Goal: Task Accomplishment & Management: Manage account settings

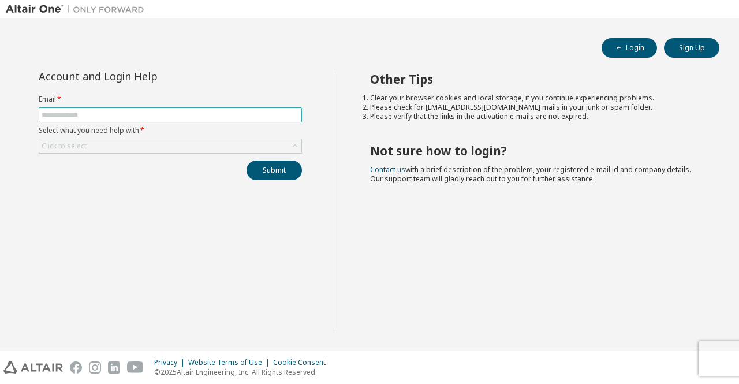
click at [218, 115] on input "text" at bounding box center [170, 114] width 257 height 9
type input "**********"
click at [169, 145] on div "Click to select" at bounding box center [170, 146] width 262 height 14
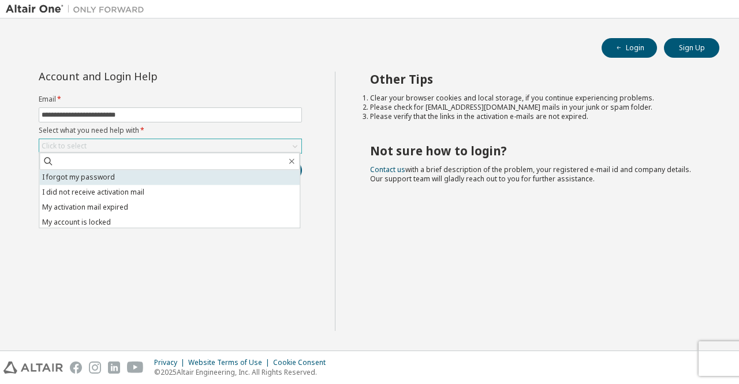
click at [165, 176] on li "I forgot my password" at bounding box center [169, 177] width 260 height 15
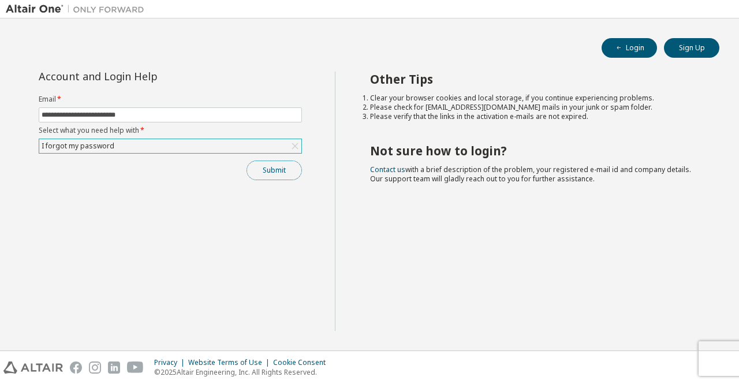
click at [255, 167] on button "Submit" at bounding box center [273, 170] width 55 height 20
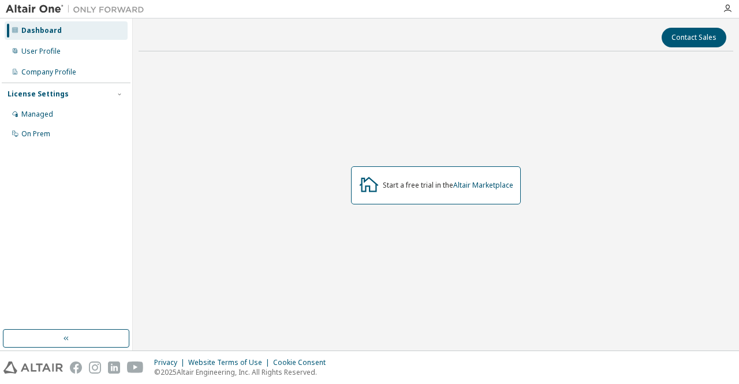
click at [420, 186] on div "Start a free trial in the Altair Marketplace" at bounding box center [448, 185] width 130 height 9
click at [65, 54] on div "User Profile" at bounding box center [66, 51] width 123 height 18
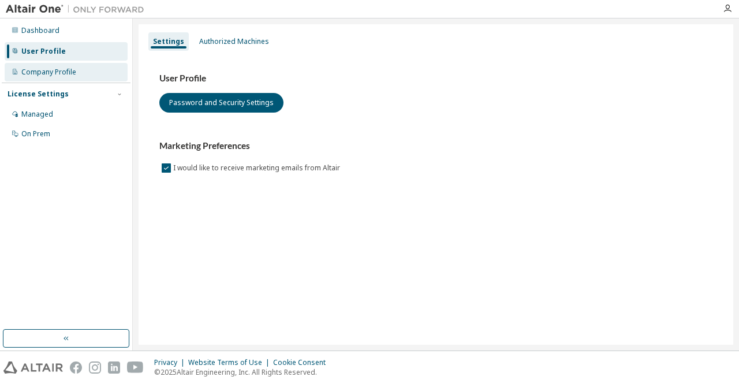
click at [74, 73] on div "Company Profile" at bounding box center [48, 72] width 55 height 9
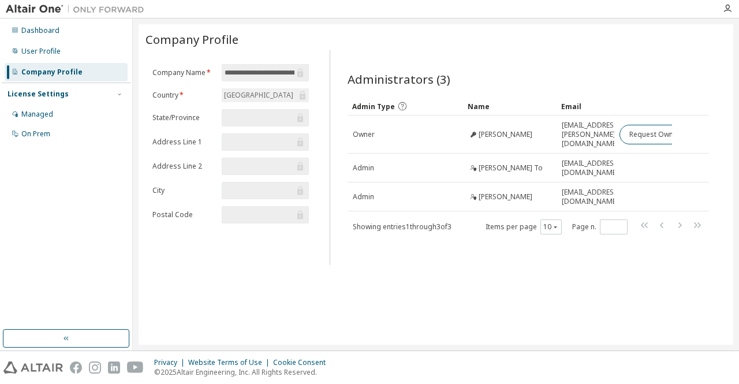
click at [278, 94] on div "Malaysia" at bounding box center [265, 95] width 87 height 14
click at [249, 92] on div "Malaysia" at bounding box center [258, 95] width 73 height 13
click at [90, 109] on div "Managed" at bounding box center [66, 114] width 123 height 18
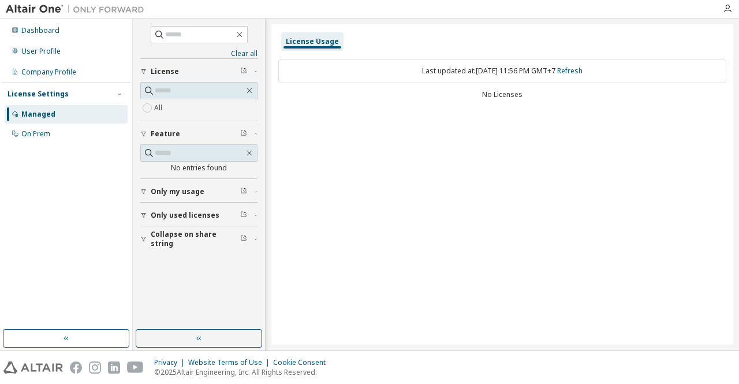
click at [491, 96] on div "No Licenses" at bounding box center [502, 94] width 448 height 9
click at [304, 41] on div "License Usage" at bounding box center [312, 41] width 53 height 9
click at [190, 185] on button "Only my usage" at bounding box center [198, 191] width 117 height 25
click at [167, 245] on span "Only used licenses" at bounding box center [185, 248] width 69 height 9
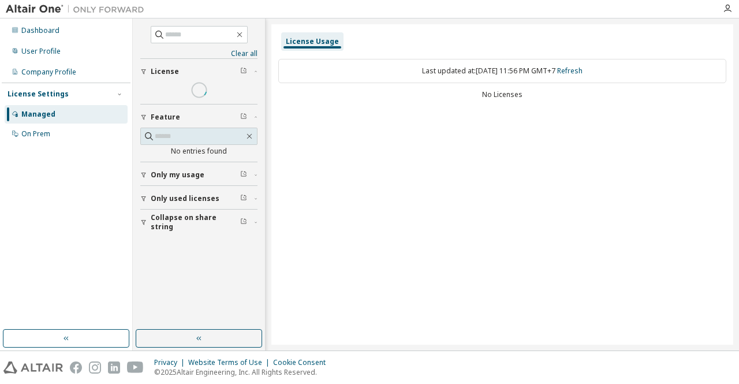
click at [146, 278] on div "Clear all Collapse on share string Only used licenses Yes No Only my usage Yes …" at bounding box center [198, 174] width 129 height 308
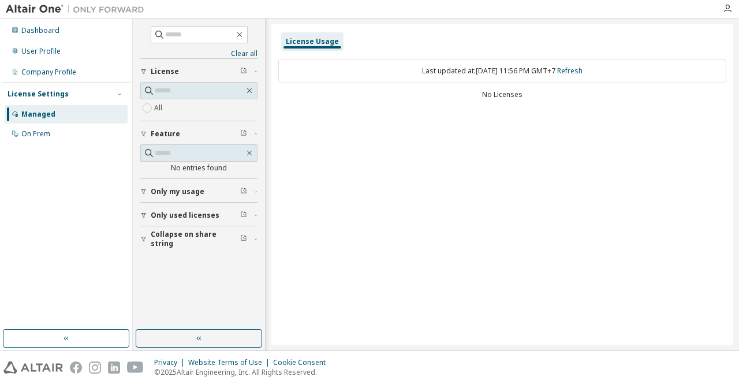
click at [185, 237] on span "Collapse on share string" at bounding box center [195, 239] width 89 height 18
click at [240, 50] on link "Clear all" at bounding box center [198, 53] width 117 height 9
click at [45, 135] on div "On Prem" at bounding box center [35, 133] width 29 height 9
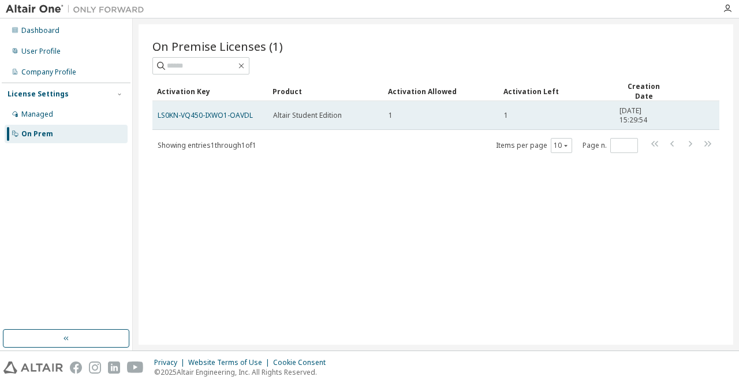
click at [277, 117] on span "Altair Student Edition" at bounding box center [307, 115] width 69 height 9
click at [246, 113] on link "LS0KN-VQ450-IXWO1-OAVDL" at bounding box center [205, 115] width 95 height 10
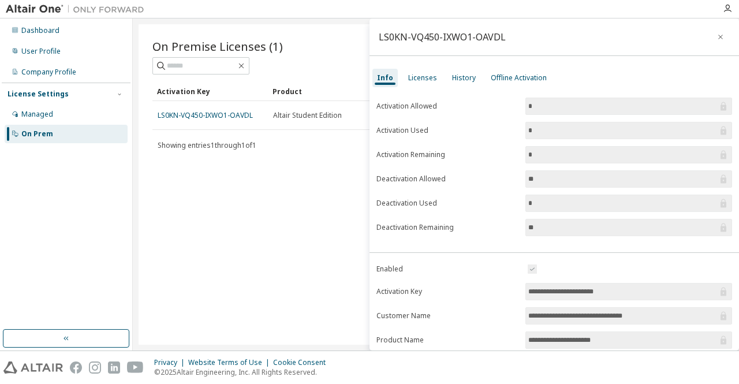
click at [532, 129] on input "*" at bounding box center [622, 131] width 189 height 12
click at [541, 181] on input "**" at bounding box center [622, 179] width 189 height 12
click at [532, 200] on input "*" at bounding box center [622, 203] width 189 height 12
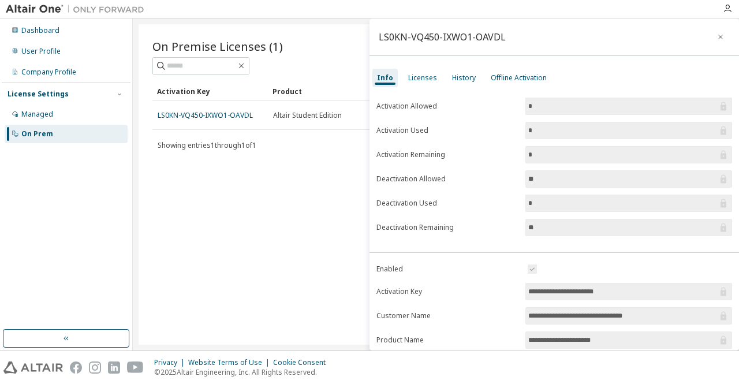
click at [536, 223] on input "**" at bounding box center [622, 228] width 189 height 12
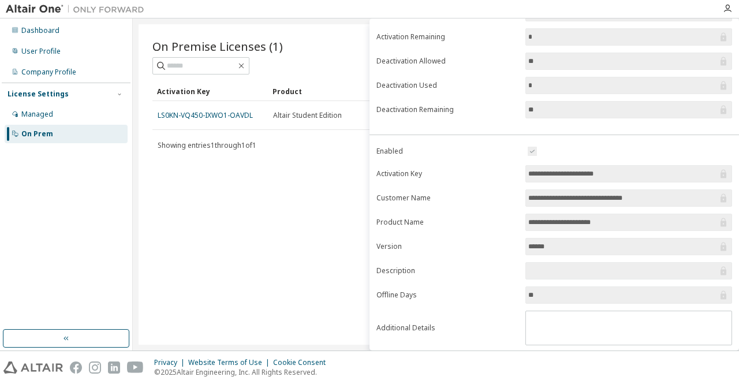
scroll to position [119, 0]
drag, startPoint x: 628, startPoint y: 169, endPoint x: 505, endPoint y: 174, distance: 123.7
click at [505, 174] on form "**********" at bounding box center [554, 243] width 356 height 201
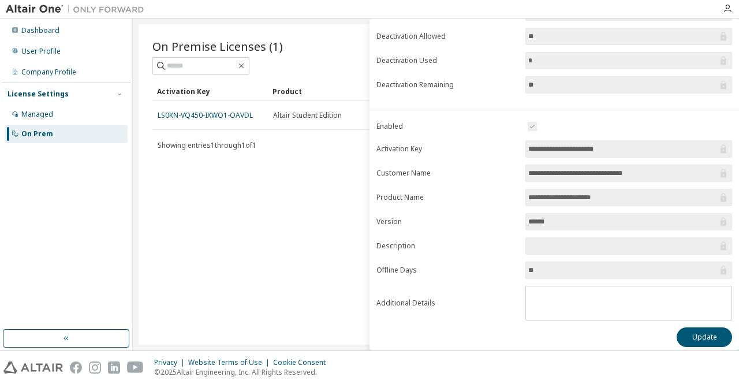
click at [547, 267] on input "**" at bounding box center [622, 270] width 189 height 12
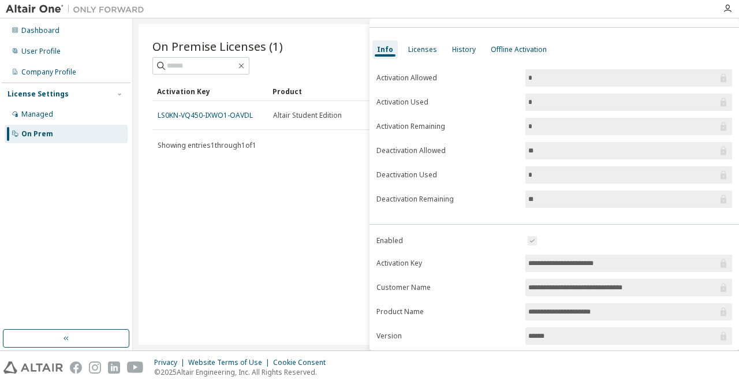
scroll to position [0, 0]
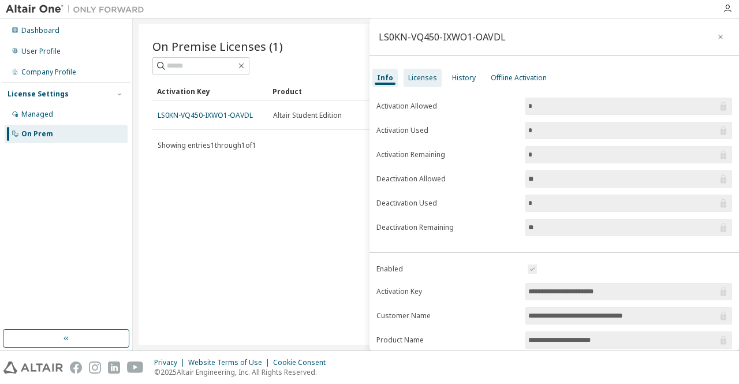
click at [429, 79] on div "Licenses" at bounding box center [422, 77] width 29 height 9
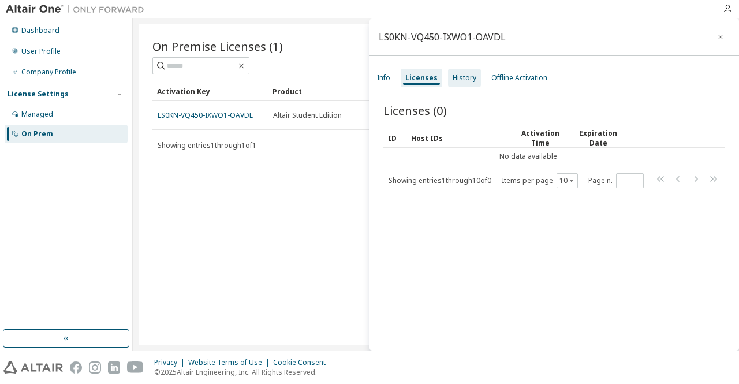
click at [458, 77] on div "History" at bounding box center [465, 77] width 24 height 9
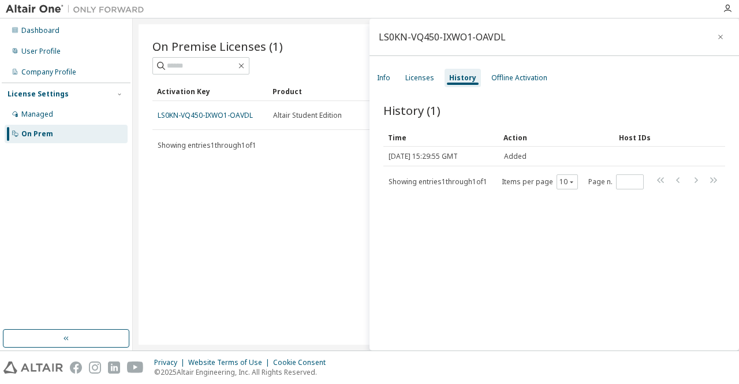
click at [532, 68] on div "Info Licenses History Offline Activation" at bounding box center [553, 78] width 369 height 21
click at [530, 79] on div "Offline Activation" at bounding box center [519, 77] width 56 height 9
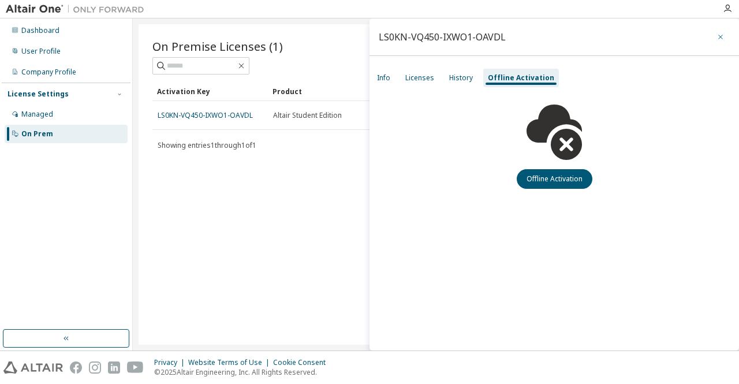
click at [719, 32] on icon "button" at bounding box center [720, 36] width 8 height 9
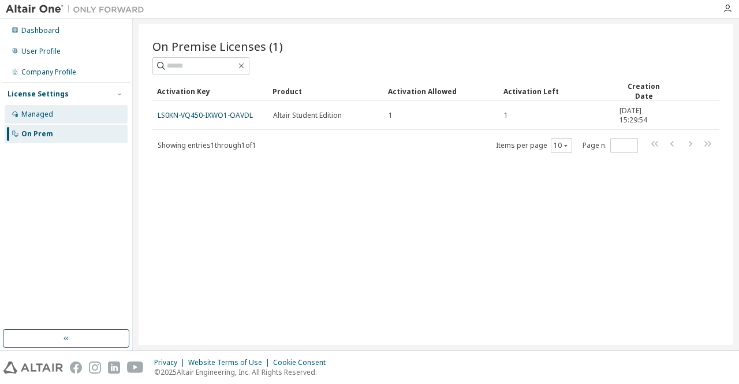
click at [88, 115] on div "Managed" at bounding box center [66, 114] width 123 height 18
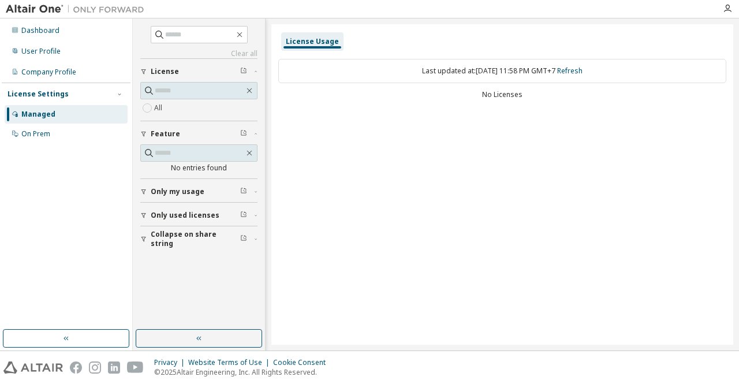
click at [396, 71] on div "Last updated at: Mon 2025-10-06 11:58 PM GMT+7 Refresh" at bounding box center [502, 71] width 448 height 24
click at [191, 234] on span "Collapse on share string" at bounding box center [195, 239] width 89 height 18
click at [89, 139] on div "On Prem" at bounding box center [66, 134] width 123 height 18
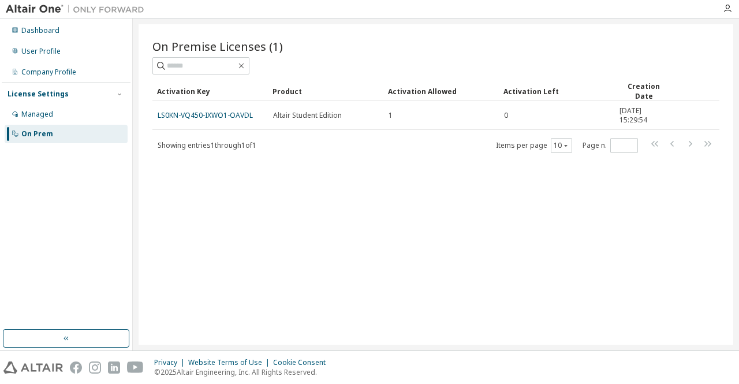
click at [63, 198] on div "Dashboard User Profile Company Profile License Settings Managed On Prem" at bounding box center [66, 174] width 129 height 308
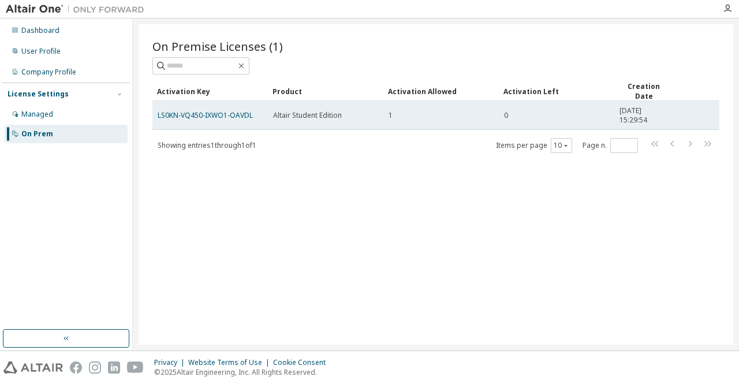
click at [315, 116] on span "Altair Student Edition" at bounding box center [307, 115] width 69 height 9
click at [373, 111] on div "Altair Student Edition" at bounding box center [325, 115] width 105 height 9
click at [226, 114] on link "LS0KN-VQ450-IXWO1-OAVDL" at bounding box center [205, 115] width 95 height 10
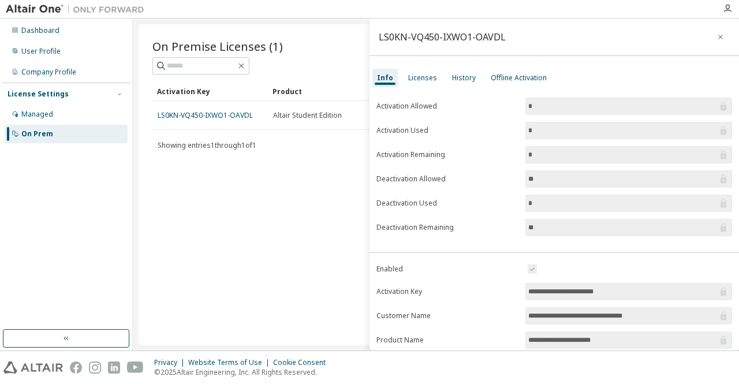
click at [577, 134] on input "*" at bounding box center [622, 131] width 189 height 12
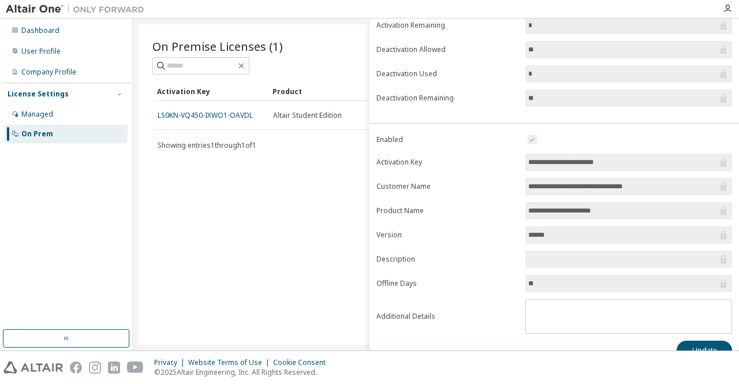
scroll to position [143, 0]
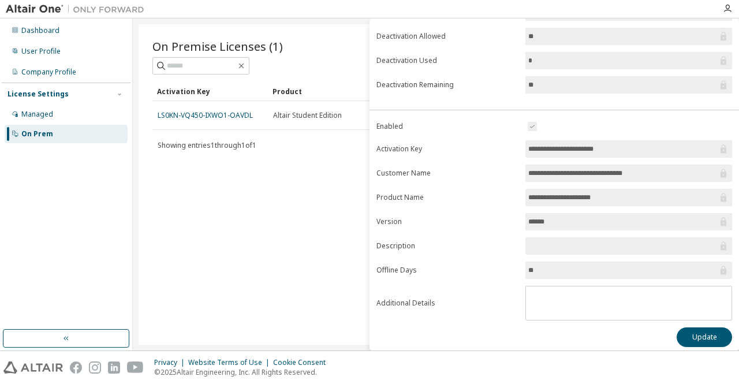
click at [261, 206] on div "On Premise Licenses (1) Clear Load Save Save As Field Operator Value Select fil…" at bounding box center [436, 184] width 595 height 320
click at [86, 115] on div "Managed" at bounding box center [66, 114] width 123 height 18
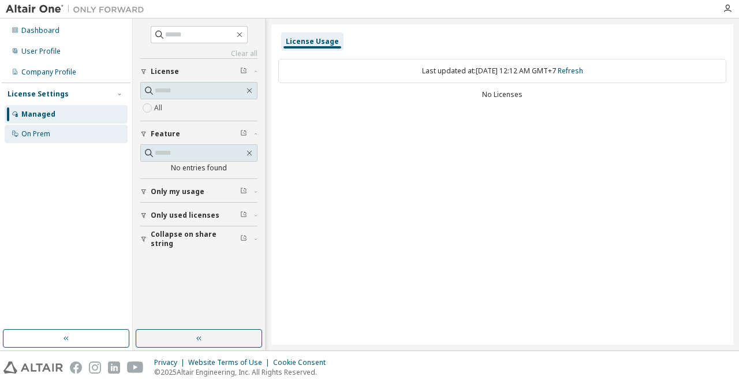
click at [84, 141] on div "On Prem" at bounding box center [66, 134] width 123 height 18
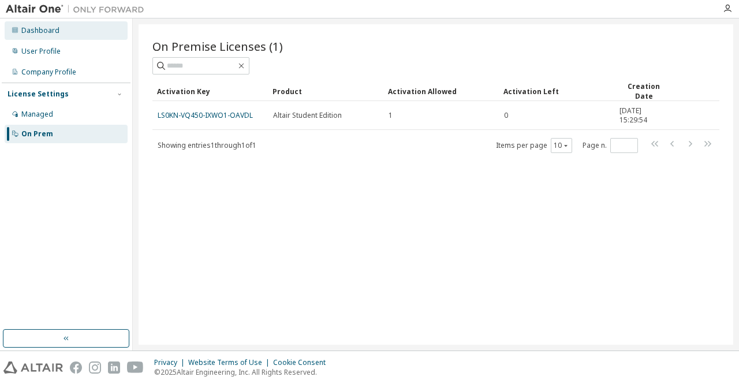
click at [54, 34] on div "Dashboard" at bounding box center [40, 30] width 38 height 9
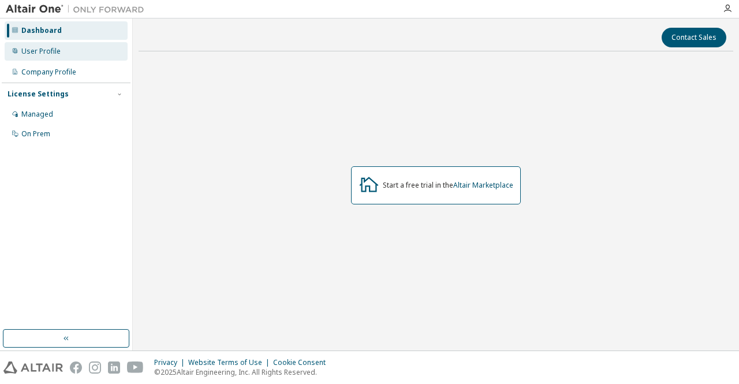
click at [49, 48] on div "User Profile" at bounding box center [40, 51] width 39 height 9
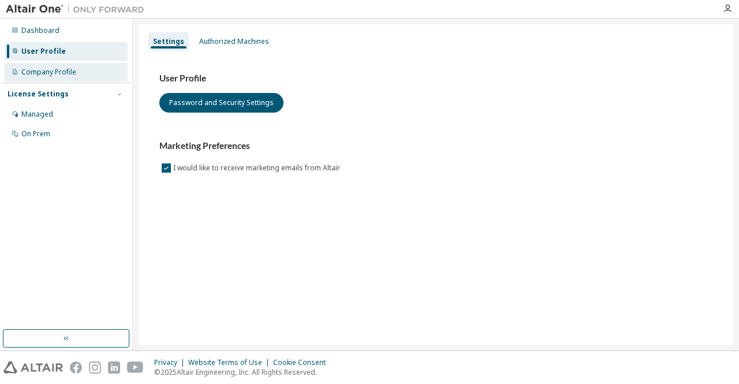
click at [54, 72] on div "Company Profile" at bounding box center [48, 72] width 55 height 9
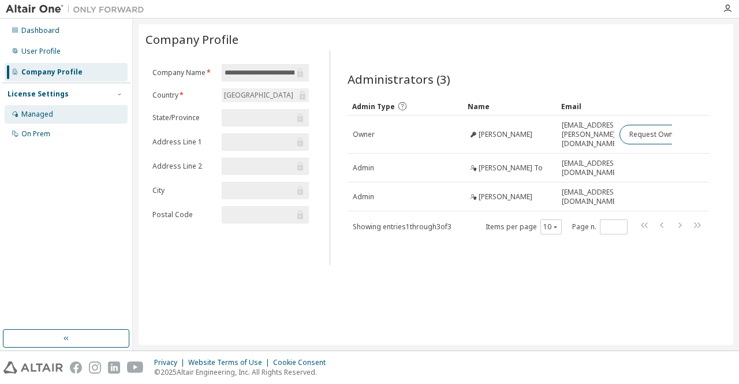
click at [38, 113] on div "Managed" at bounding box center [37, 114] width 32 height 9
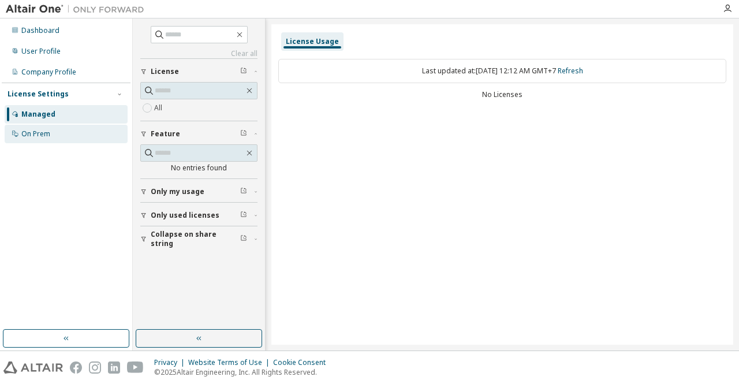
click at [38, 134] on div "On Prem" at bounding box center [35, 133] width 29 height 9
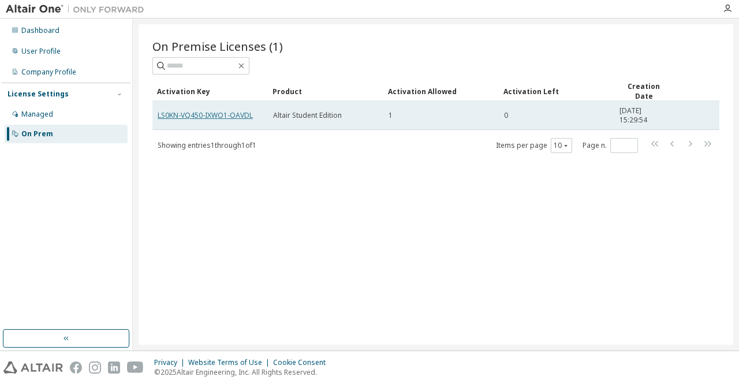
click at [231, 114] on link "LS0KN-VQ450-IXWO1-OAVDL" at bounding box center [205, 115] width 95 height 10
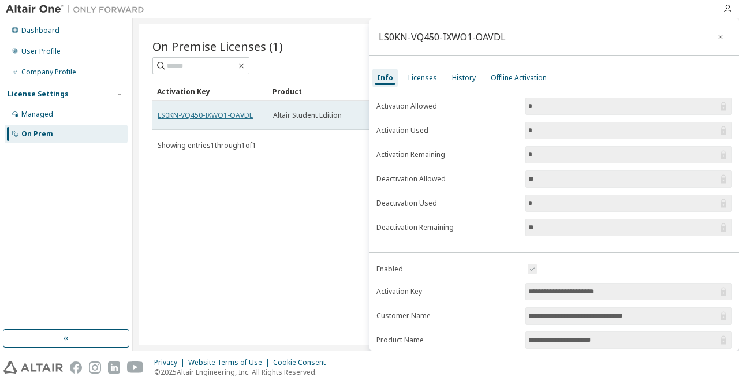
click at [231, 114] on link "LS0KN-VQ450-IXWO1-OAVDL" at bounding box center [205, 115] width 95 height 10
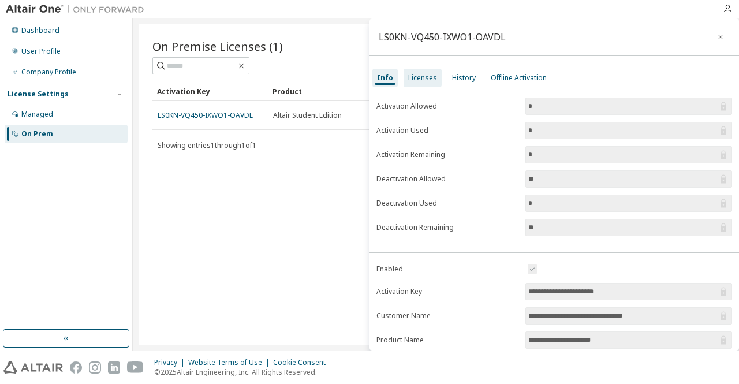
click at [410, 74] on div "Licenses" at bounding box center [422, 77] width 29 height 9
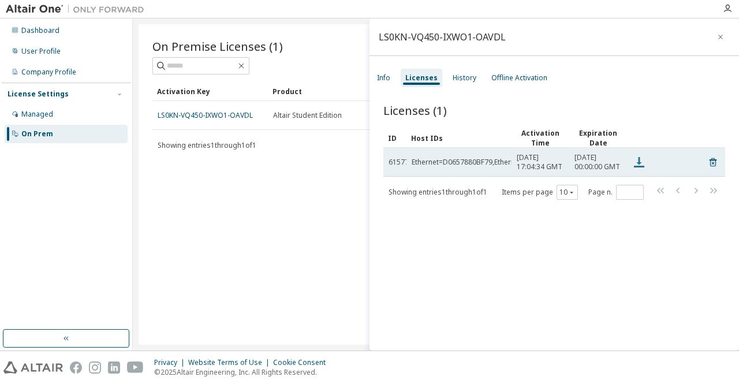
click at [641, 167] on icon at bounding box center [639, 162] width 10 height 10
click at [458, 173] on td "Ethernet=D0657880BF79,Ethernet=D0657880BF7D" at bounding box center [458, 162] width 105 height 29
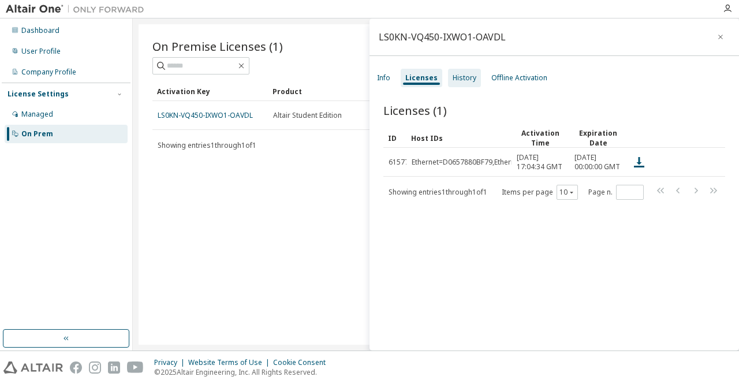
click at [453, 73] on div "History" at bounding box center [465, 77] width 24 height 9
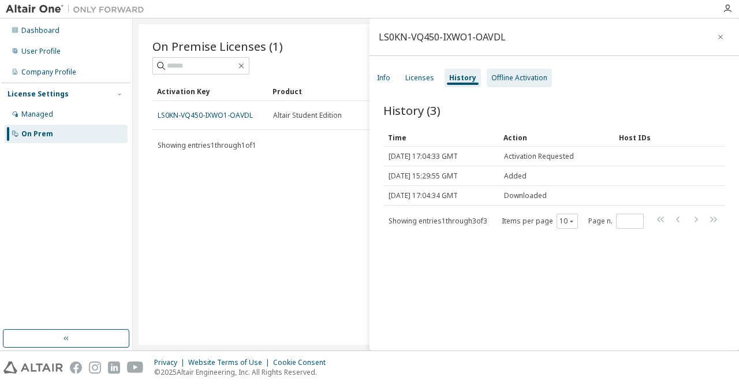
click at [495, 74] on div "Offline Activation" at bounding box center [519, 77] width 56 height 9
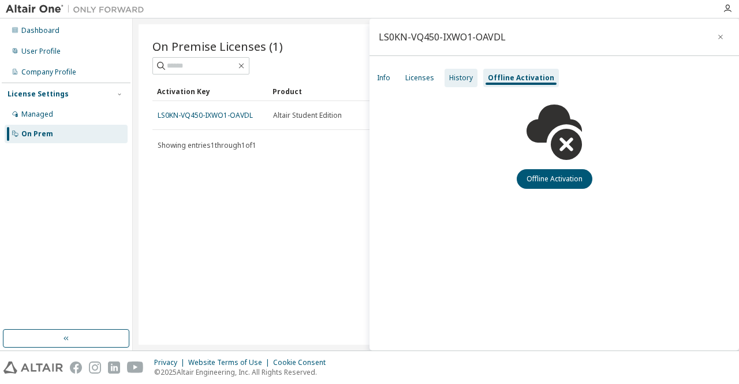
click at [472, 71] on div "History" at bounding box center [460, 78] width 33 height 18
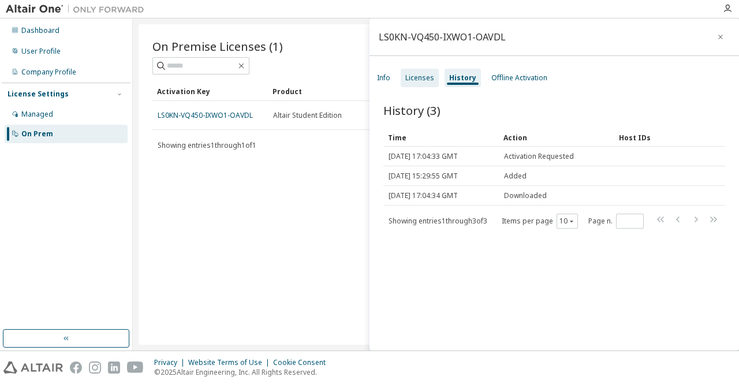
click at [425, 73] on div "Licenses" at bounding box center [419, 77] width 29 height 9
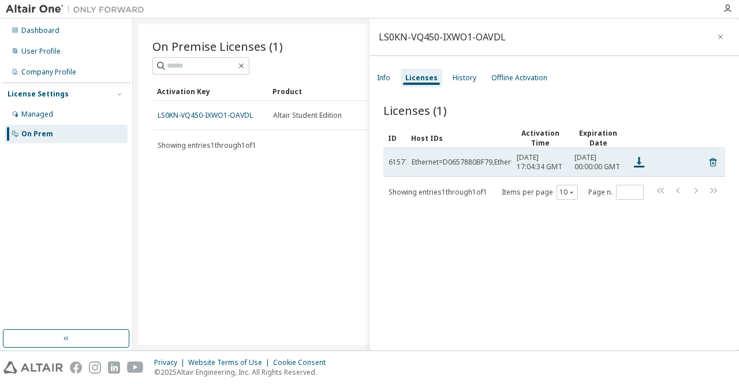
click at [459, 162] on div "Ethernet=D0657880BF79,Ethernet=D0657880BF7D" at bounding box center [494, 162] width 165 height 9
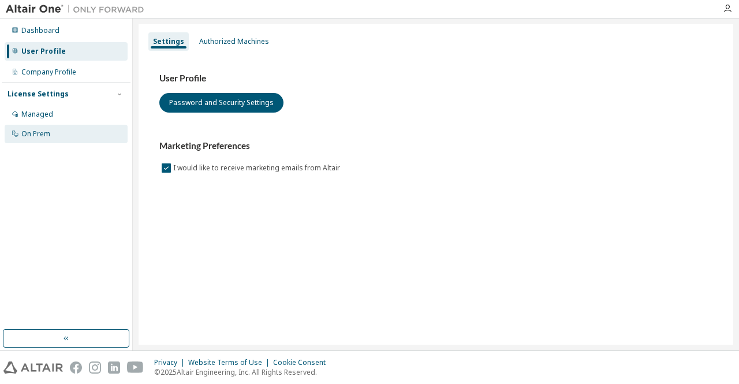
click at [68, 132] on div "On Prem" at bounding box center [66, 134] width 123 height 18
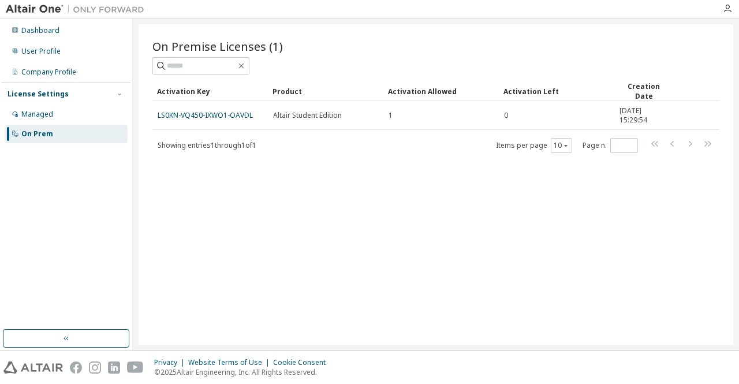
click at [87, 252] on div "Dashboard User Profile Company Profile License Settings Managed On Prem" at bounding box center [66, 174] width 129 height 308
click at [63, 339] on icon "button" at bounding box center [65, 339] width 5 height 4
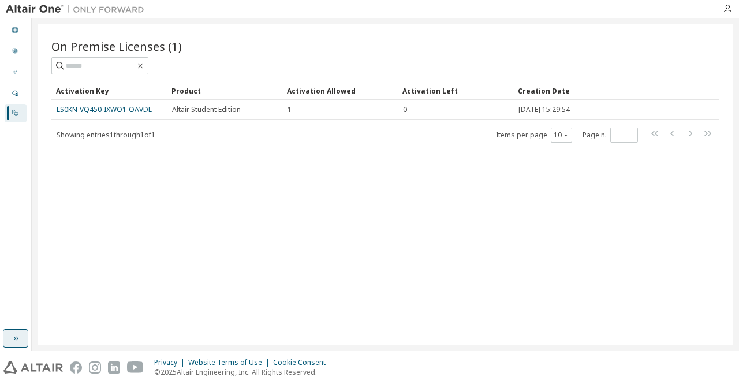
click at [15, 335] on icon "button" at bounding box center [15, 338] width 9 height 9
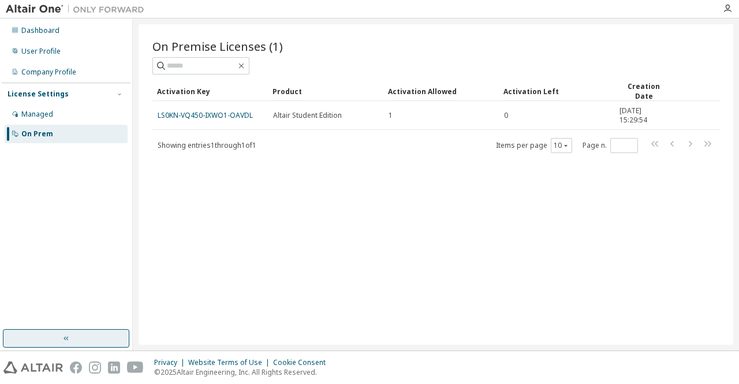
click at [730, 13] on icon "button" at bounding box center [727, 8] width 9 height 9
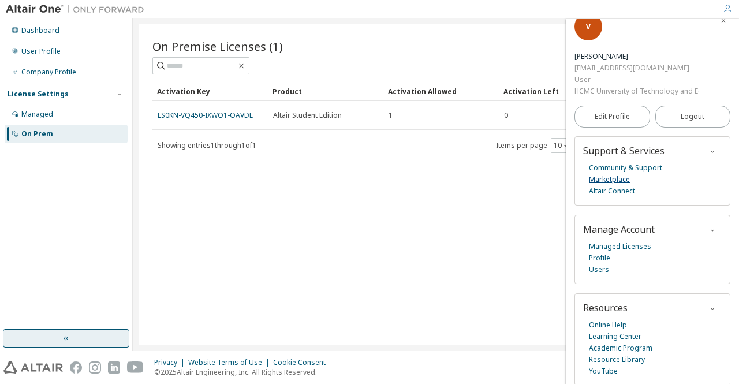
scroll to position [13, 0]
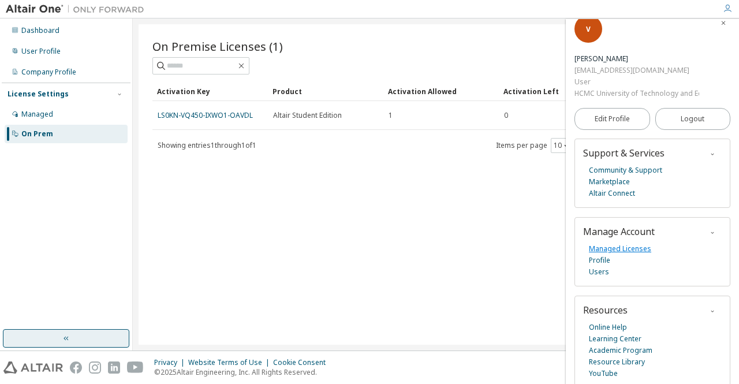
click at [623, 252] on link "Managed Licenses" at bounding box center [620, 249] width 62 height 12
click at [595, 261] on link "Profile" at bounding box center [599, 261] width 21 height 12
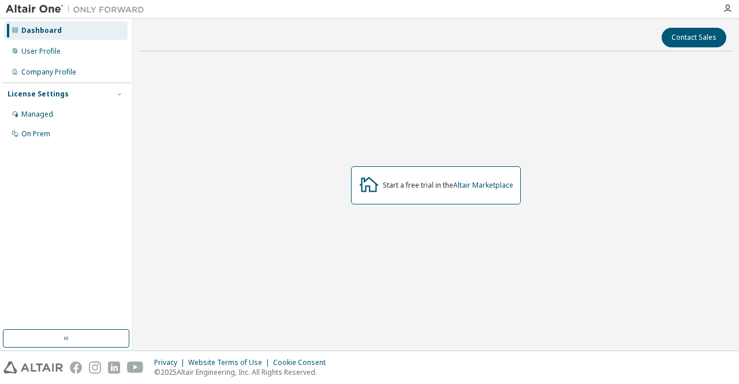
click at [392, 184] on div "Start a free trial in the Altair Marketplace" at bounding box center [448, 185] width 130 height 9
click at [466, 185] on link "Altair Marketplace" at bounding box center [483, 185] width 60 height 10
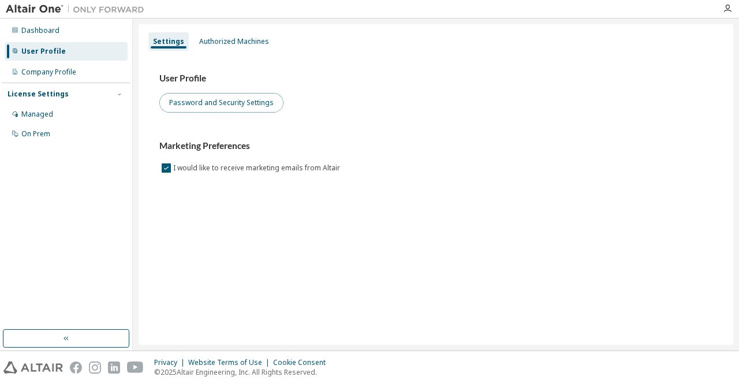
click at [208, 107] on button "Password and Security Settings" at bounding box center [221, 103] width 124 height 20
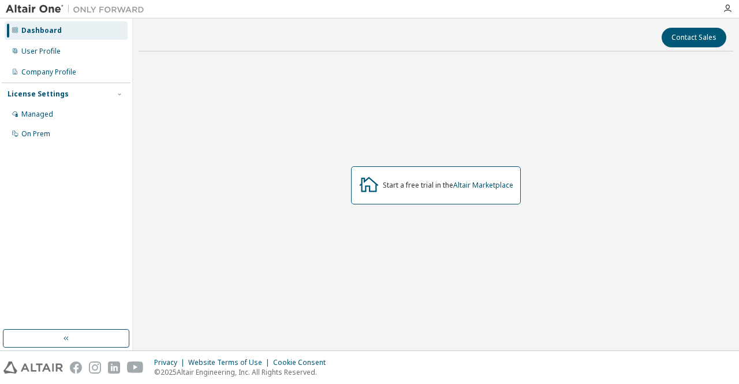
click at [238, 64] on div "Start a free trial in the Altair Marketplace" at bounding box center [436, 185] width 595 height 249
